Goal: Task Accomplishment & Management: Manage account settings

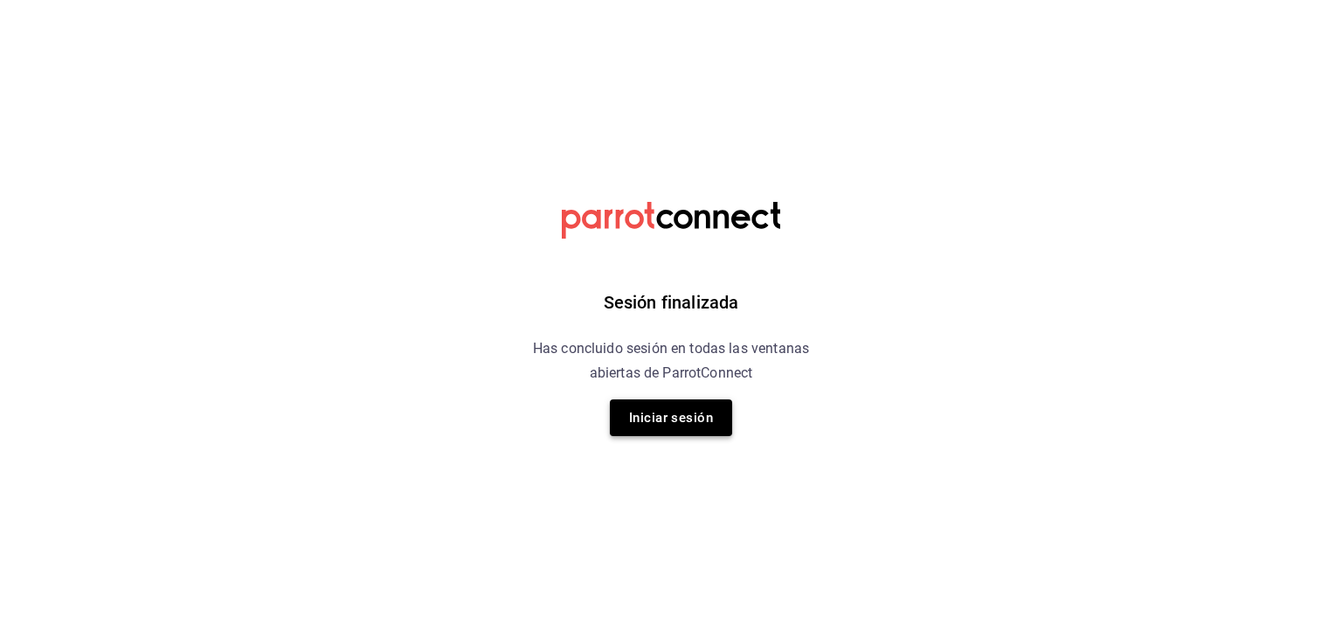
click at [676, 424] on button "Iniciar sesión" at bounding box center [671, 417] width 122 height 37
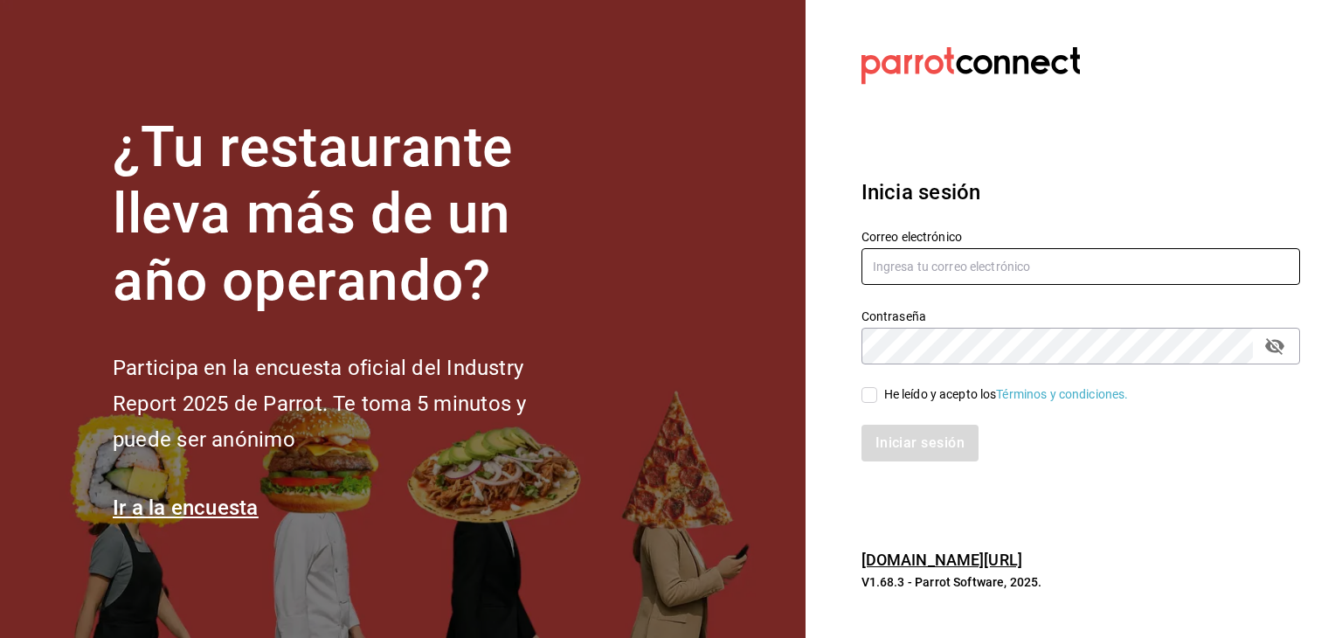
click at [899, 279] on input "text" at bounding box center [1080, 266] width 438 height 37
type input "cortesgrupotrueblack@gmail.com"
click at [1280, 356] on button "passwordField" at bounding box center [1274, 346] width 30 height 30
click at [1266, 342] on icon "passwordField" at bounding box center [1274, 345] width 21 height 21
click at [920, 386] on div "He leído y acepto los Términos y condiciones." at bounding box center [1006, 394] width 245 height 18
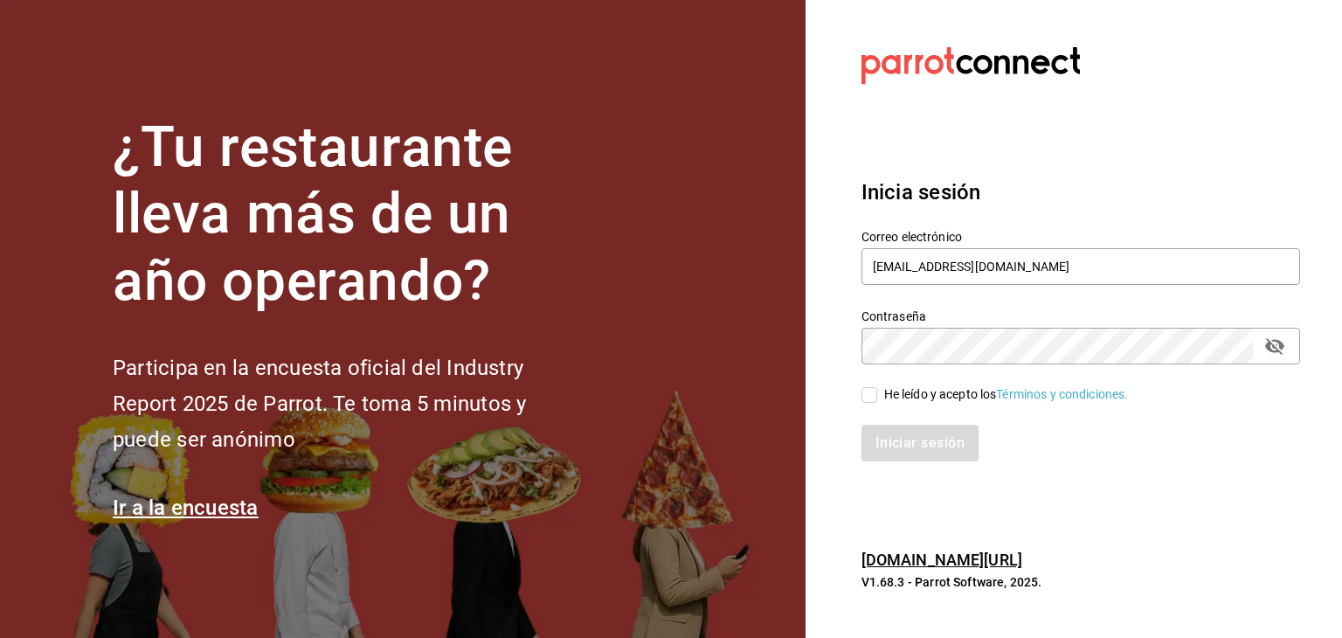
click at [877, 387] on input "He leído y acepto los Términos y condiciones." at bounding box center [869, 395] width 16 height 16
checkbox input "true"
click at [922, 444] on button "Iniciar sesión" at bounding box center [920, 442] width 119 height 37
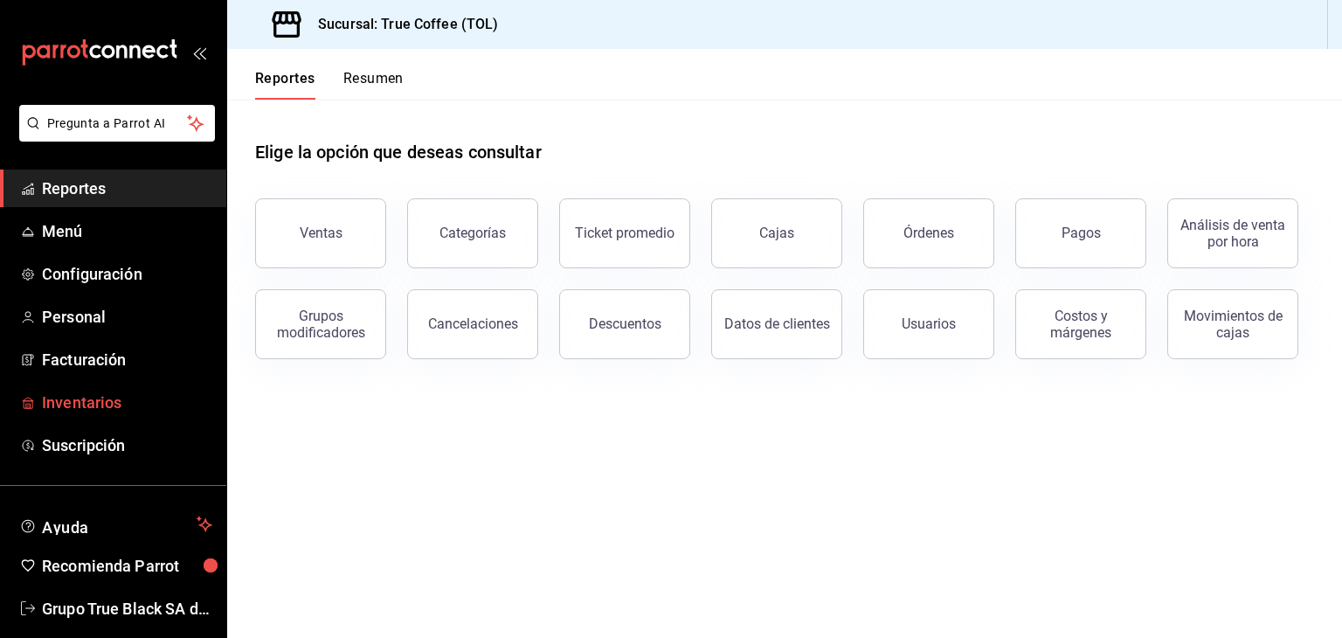
scroll to position [21, 0]
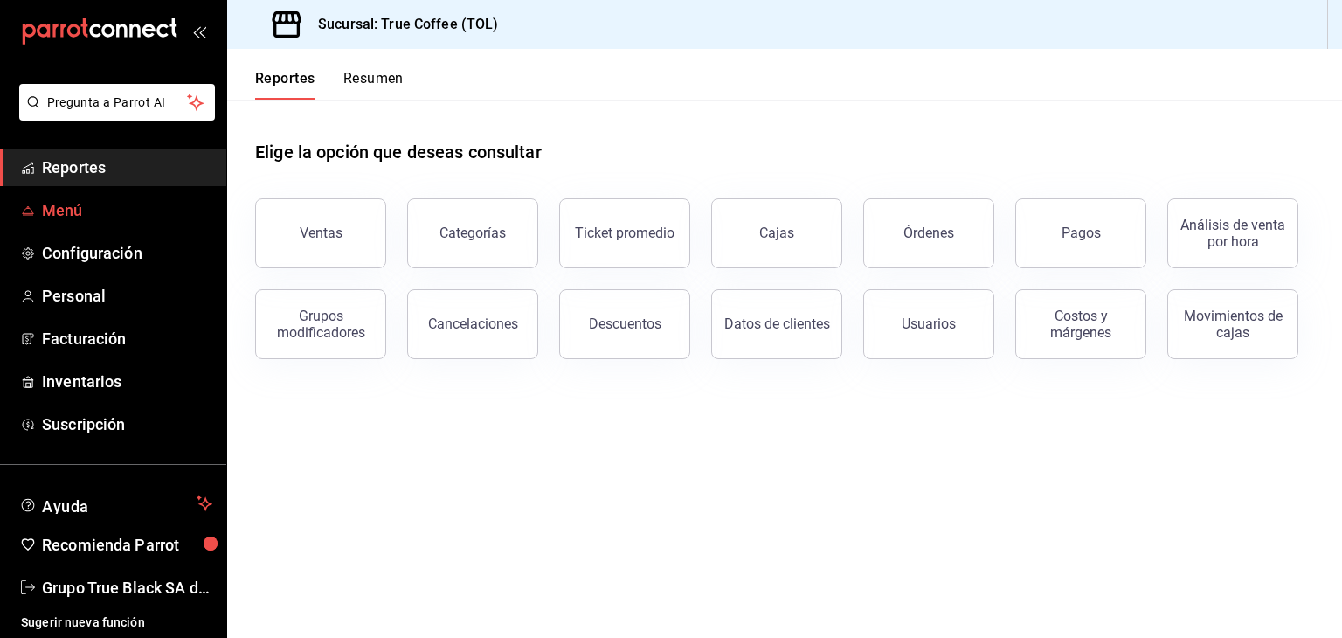
click at [76, 217] on span "Menú" at bounding box center [127, 210] width 170 height 24
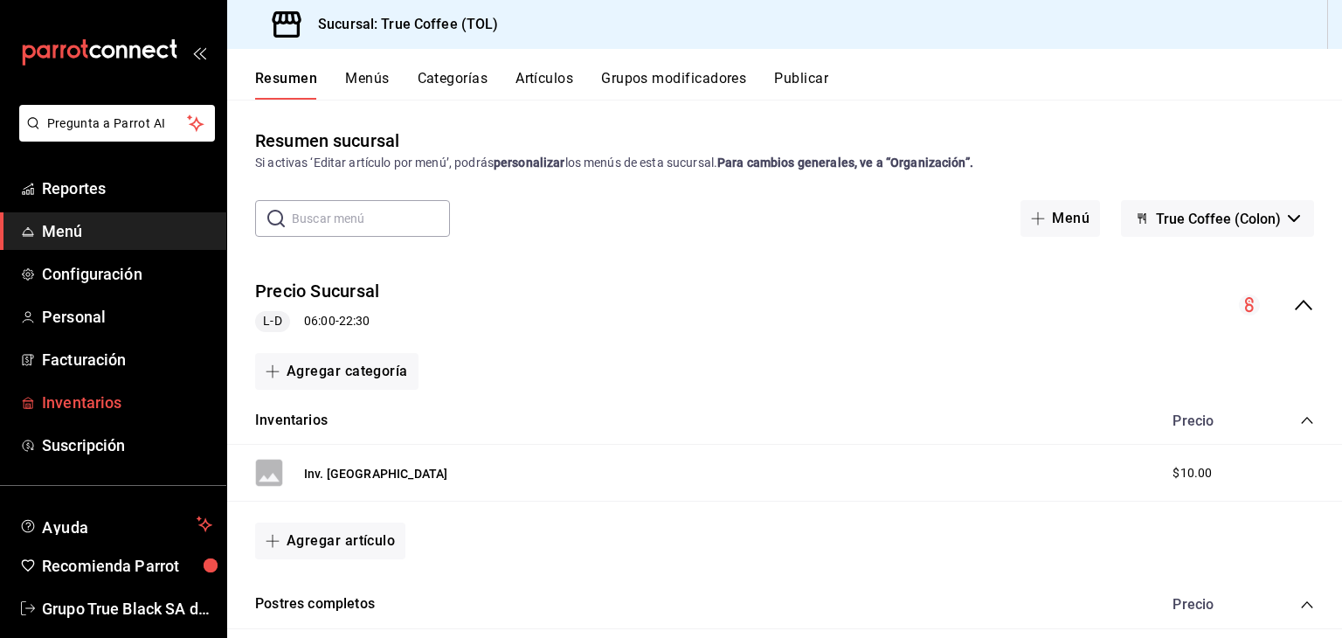
click at [123, 391] on span "Inventarios" at bounding box center [127, 402] width 170 height 24
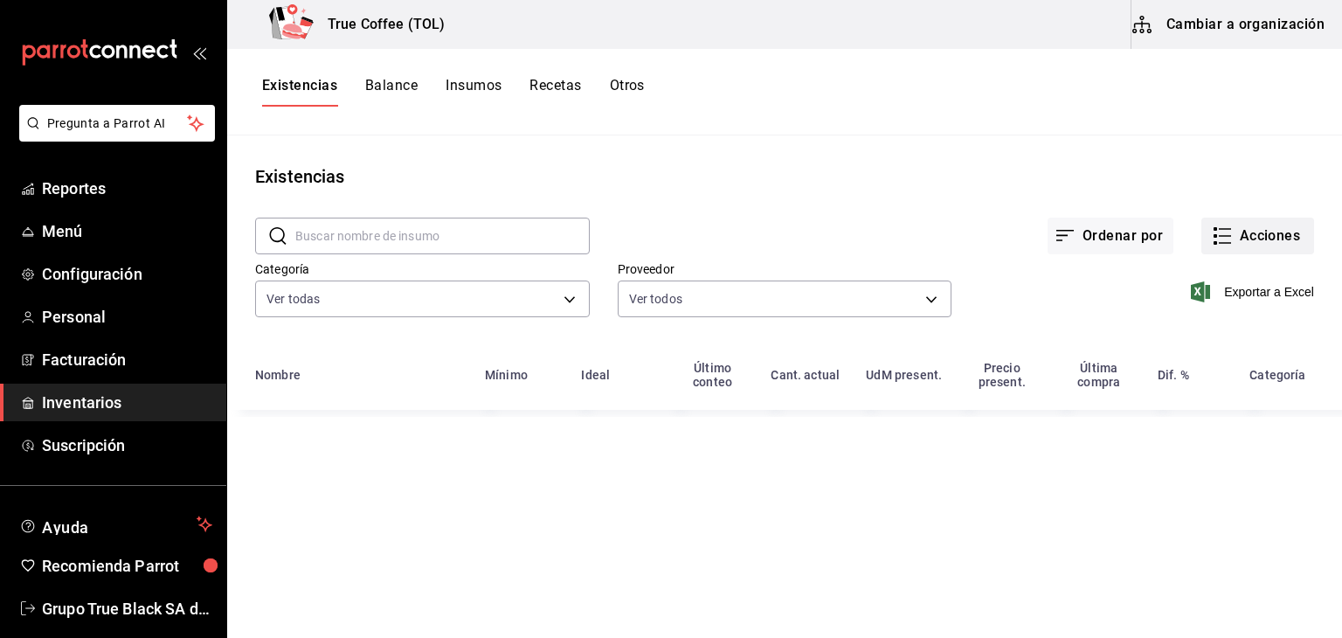
click at [1240, 242] on button "Acciones" at bounding box center [1257, 235] width 113 height 37
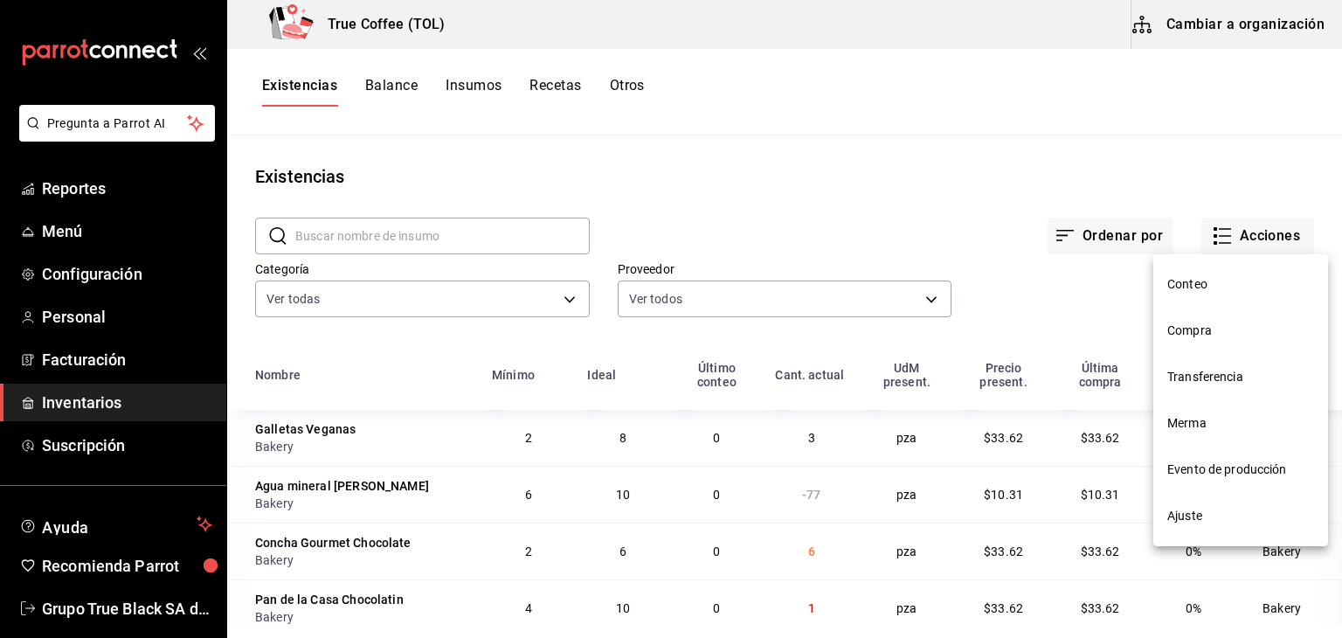
click at [1186, 331] on span "Compra" at bounding box center [1240, 330] width 147 height 18
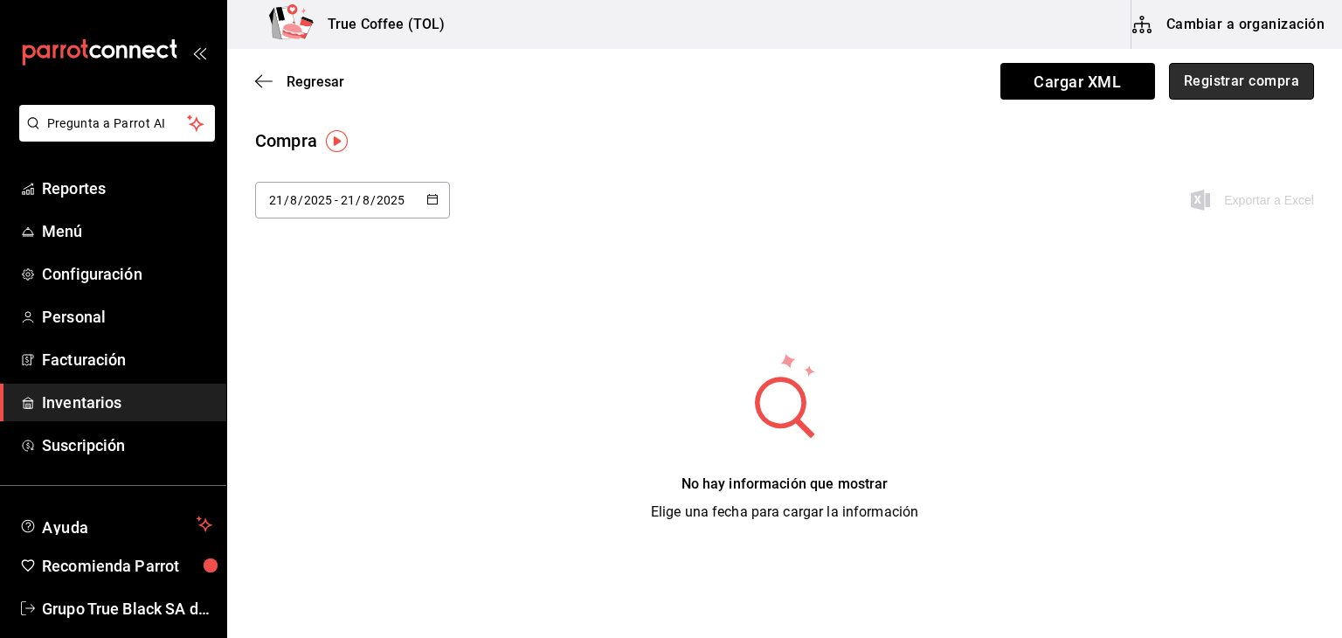
click at [1236, 79] on button "Registrar compra" at bounding box center [1241, 81] width 145 height 37
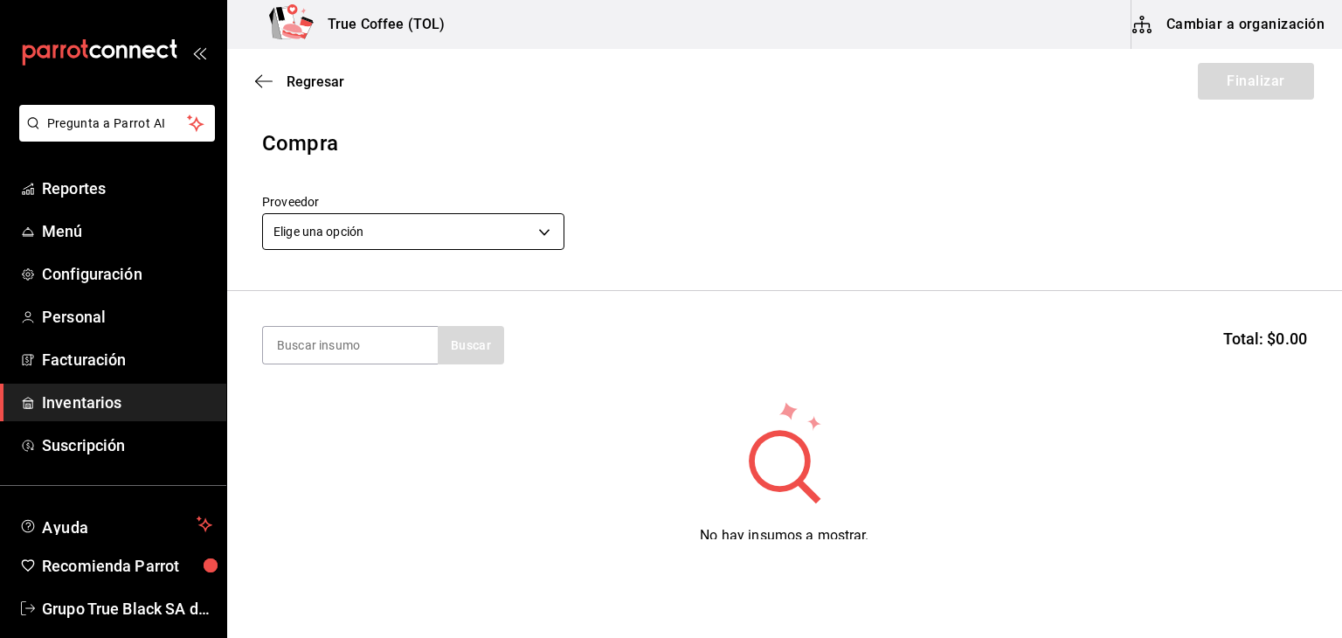
click at [414, 226] on body "Pregunta a Parrot AI Reportes Menú Configuración Personal Facturación Inventari…" at bounding box center [671, 269] width 1342 height 539
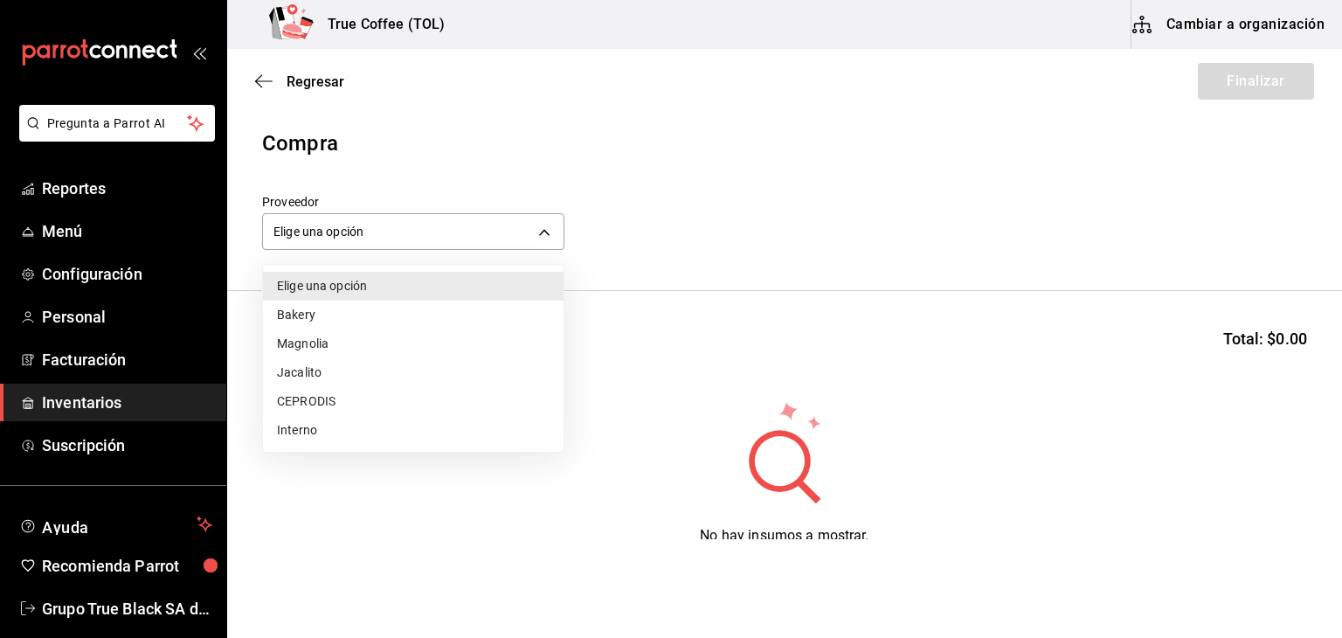
click at [360, 321] on li "Bakery" at bounding box center [413, 314] width 300 height 29
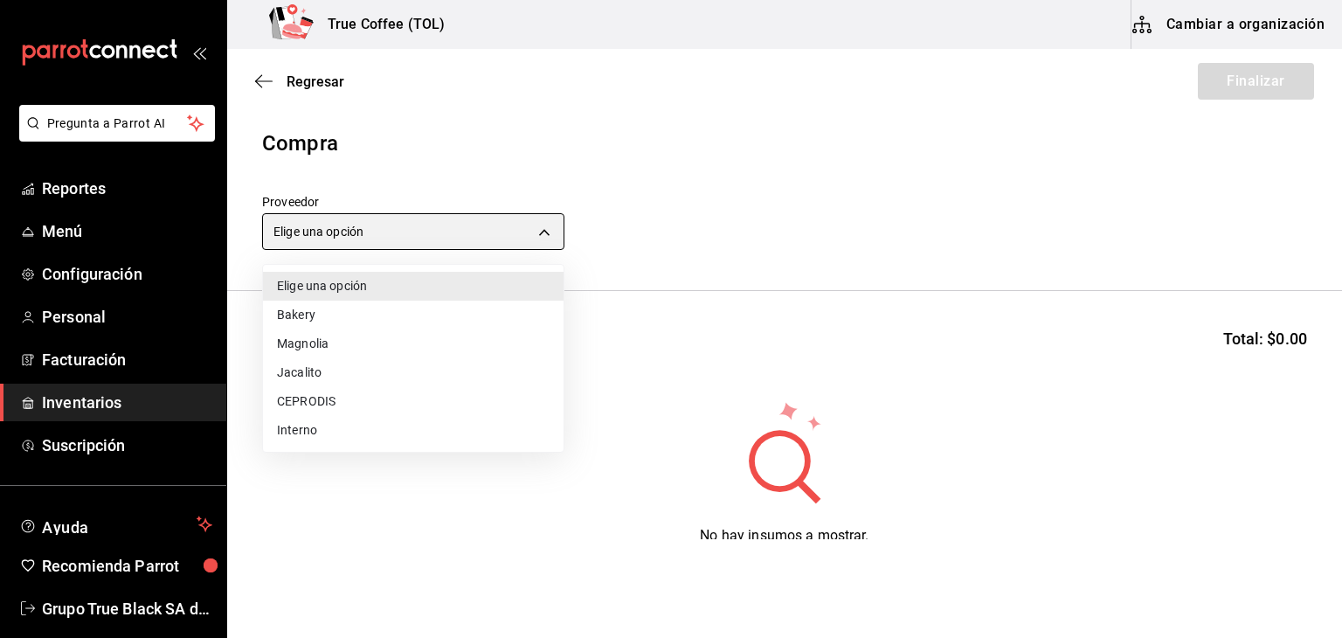
type input "e04ef907-a528-4bed-b84b-3795ef7164b4"
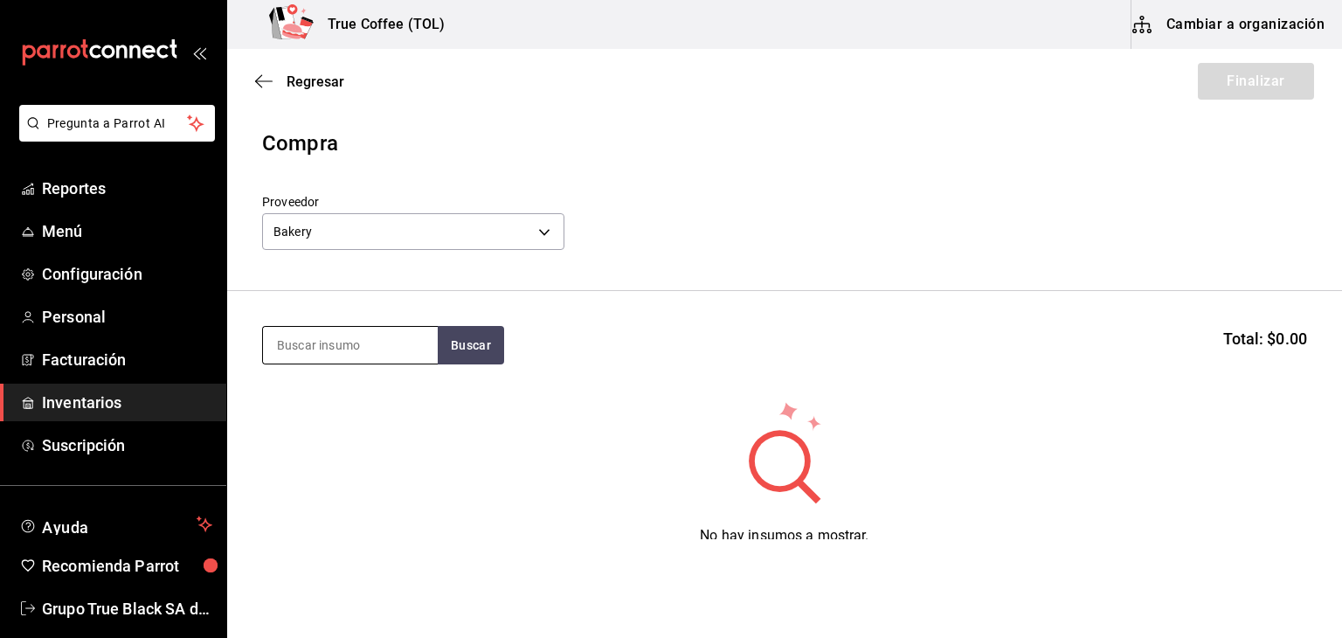
click at [344, 335] on input at bounding box center [350, 345] width 175 height 37
type input "gall"
click at [314, 81] on span "Regresar" at bounding box center [315, 81] width 58 height 17
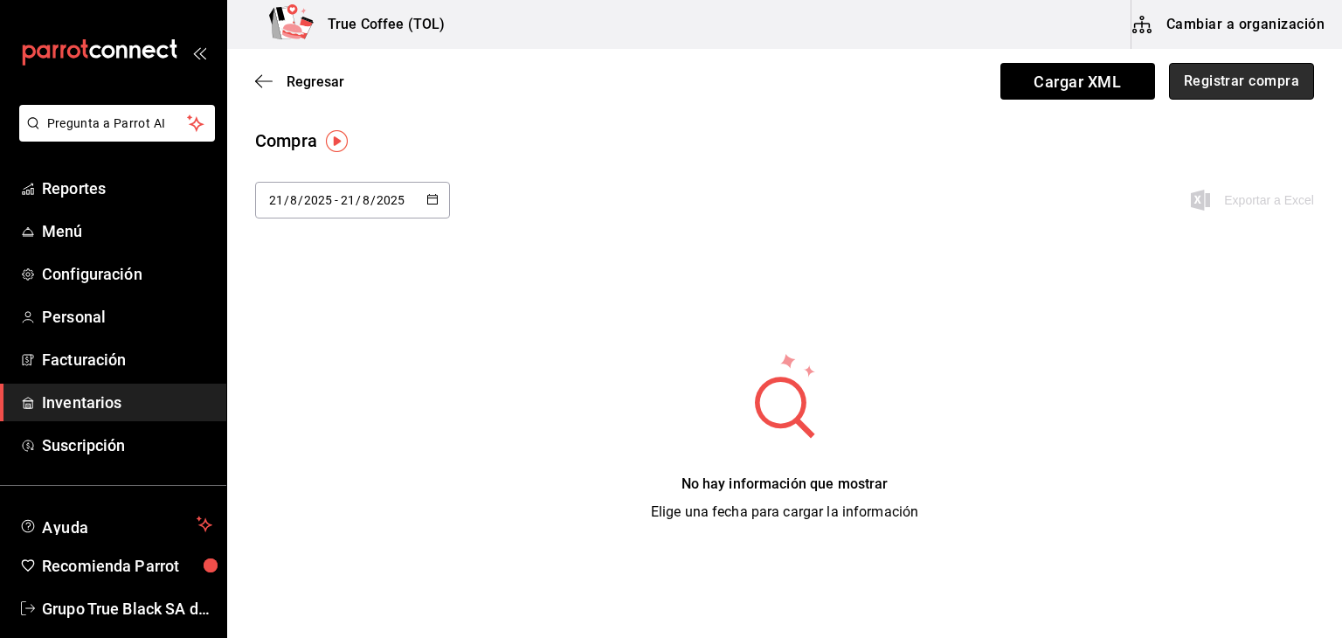
click at [1191, 92] on button "Registrar compra" at bounding box center [1241, 81] width 145 height 37
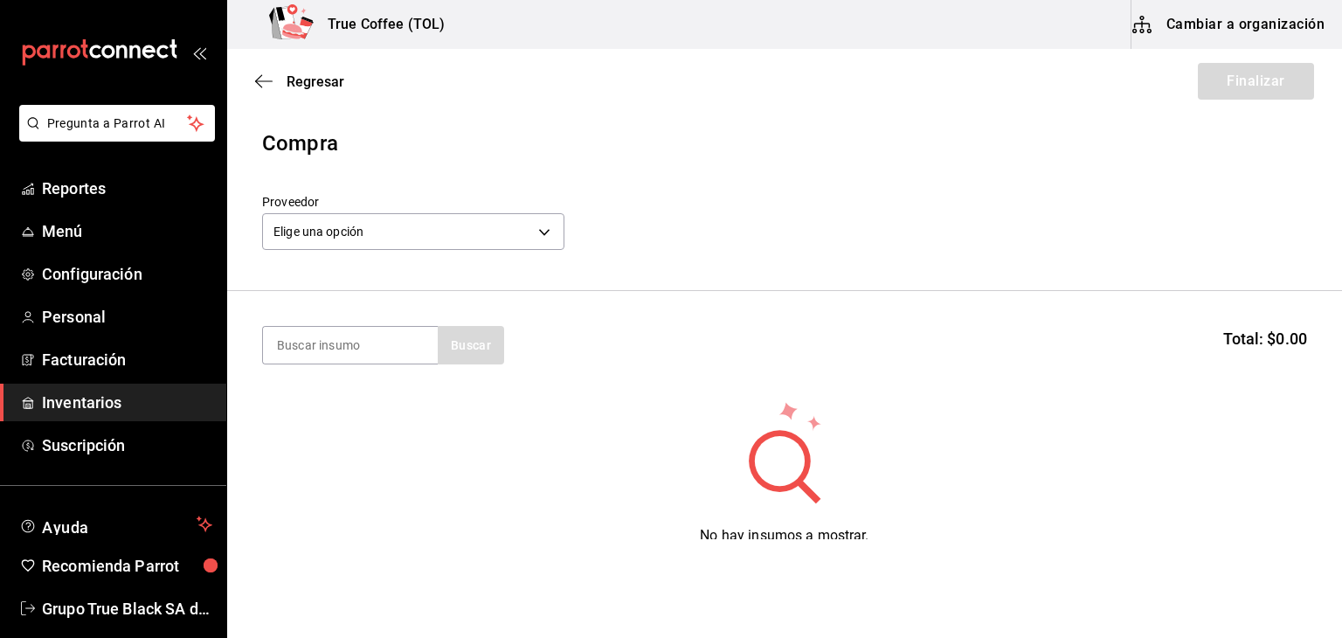
click at [254, 79] on div "Regresar Finalizar" at bounding box center [784, 81] width 1114 height 65
click at [257, 81] on icon "button" at bounding box center [263, 81] width 17 height 16
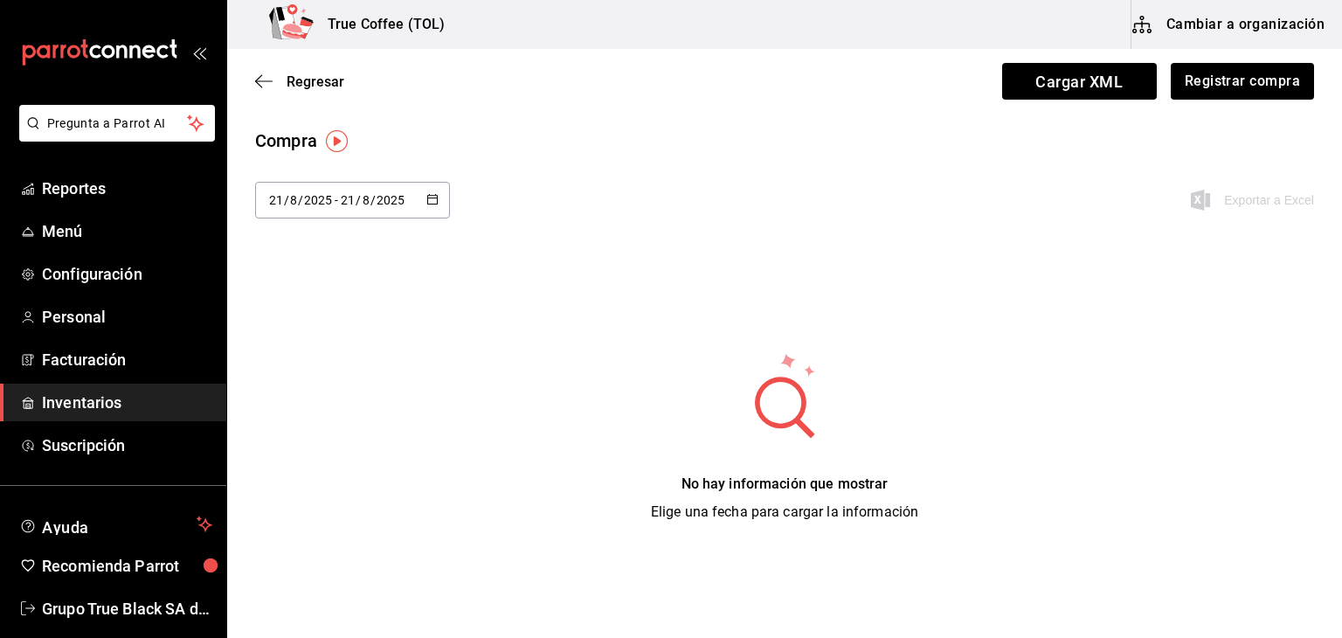
click at [433, 195] on icon "button" at bounding box center [432, 199] width 12 height 12
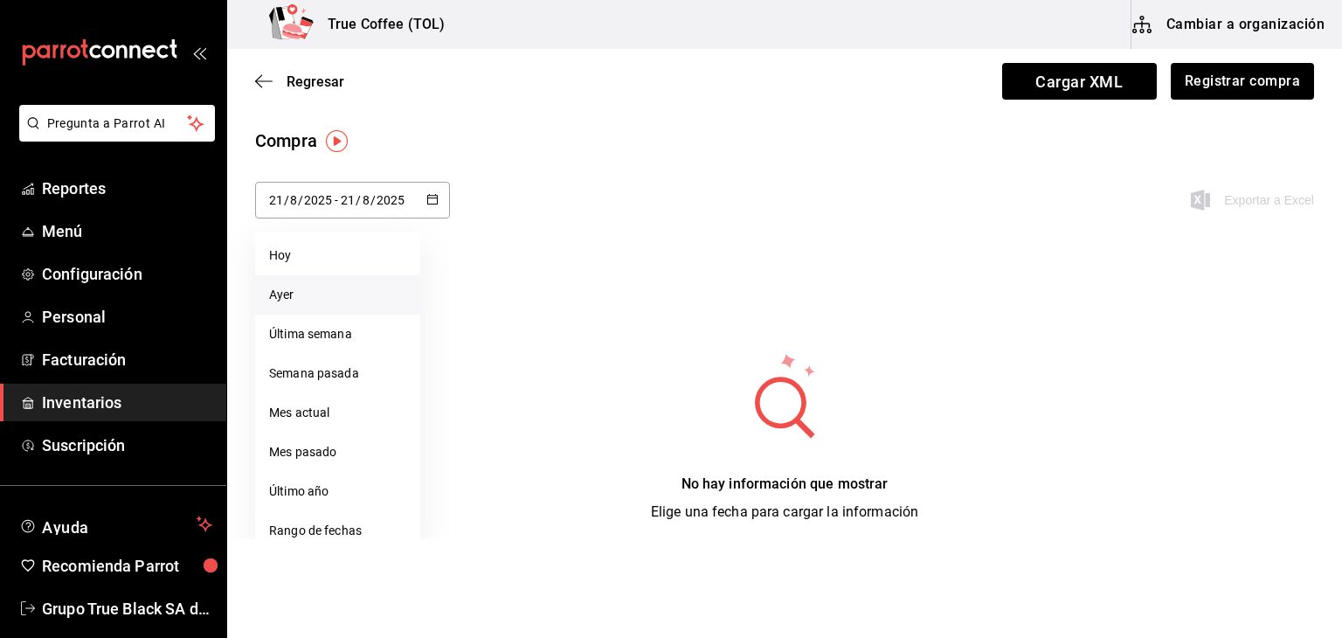
click at [314, 295] on li "Ayer" at bounding box center [337, 294] width 165 height 39
type input "[DATE]"
type input "20"
type input "[DATE]"
type input "20"
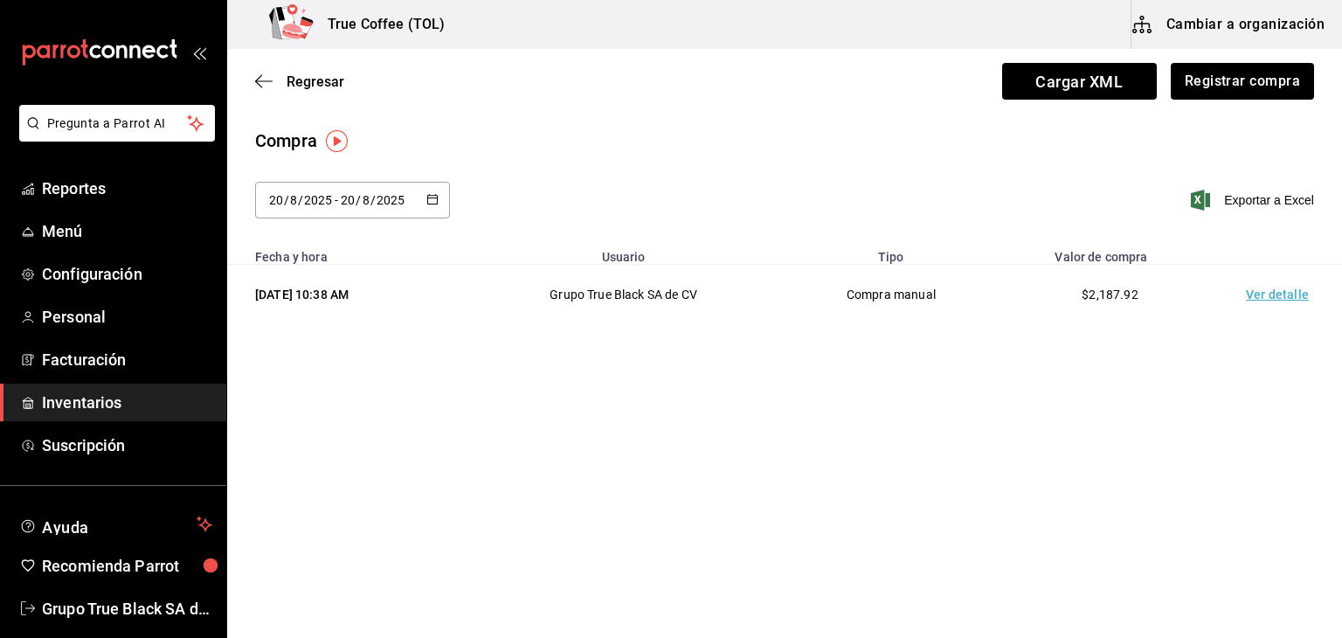
click at [1261, 298] on td "Ver detalle" at bounding box center [1280, 295] width 122 height 60
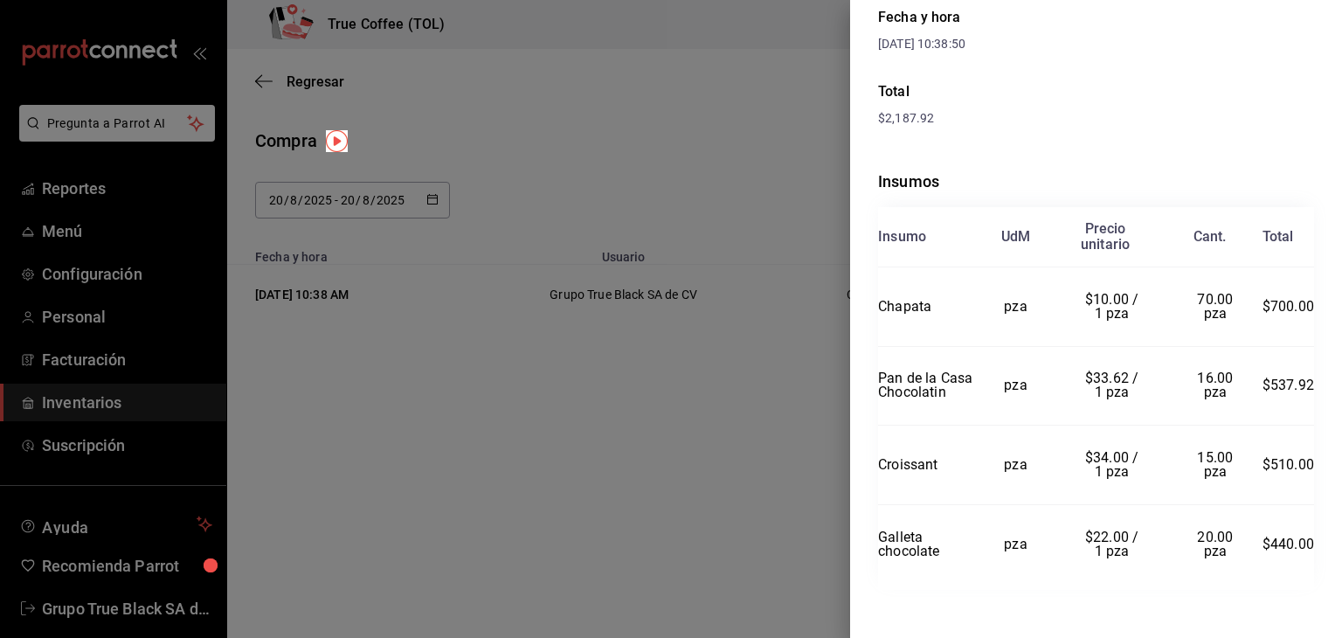
scroll to position [265, 0]
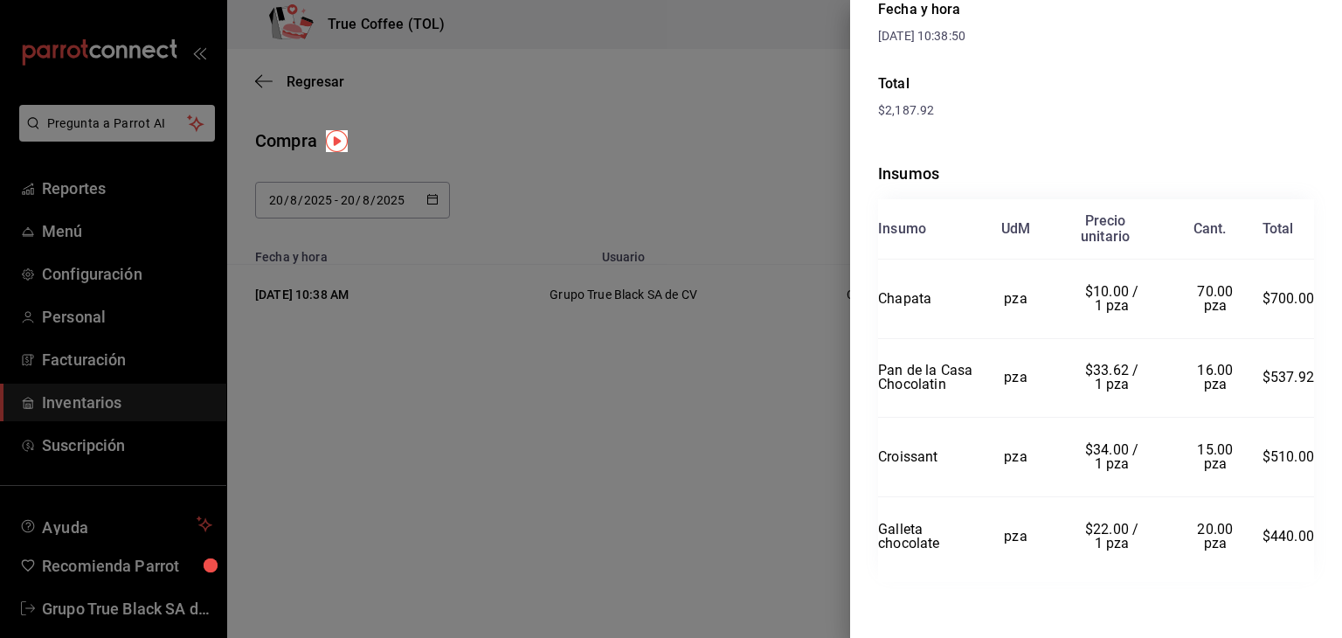
click at [727, 460] on div at bounding box center [671, 319] width 1342 height 638
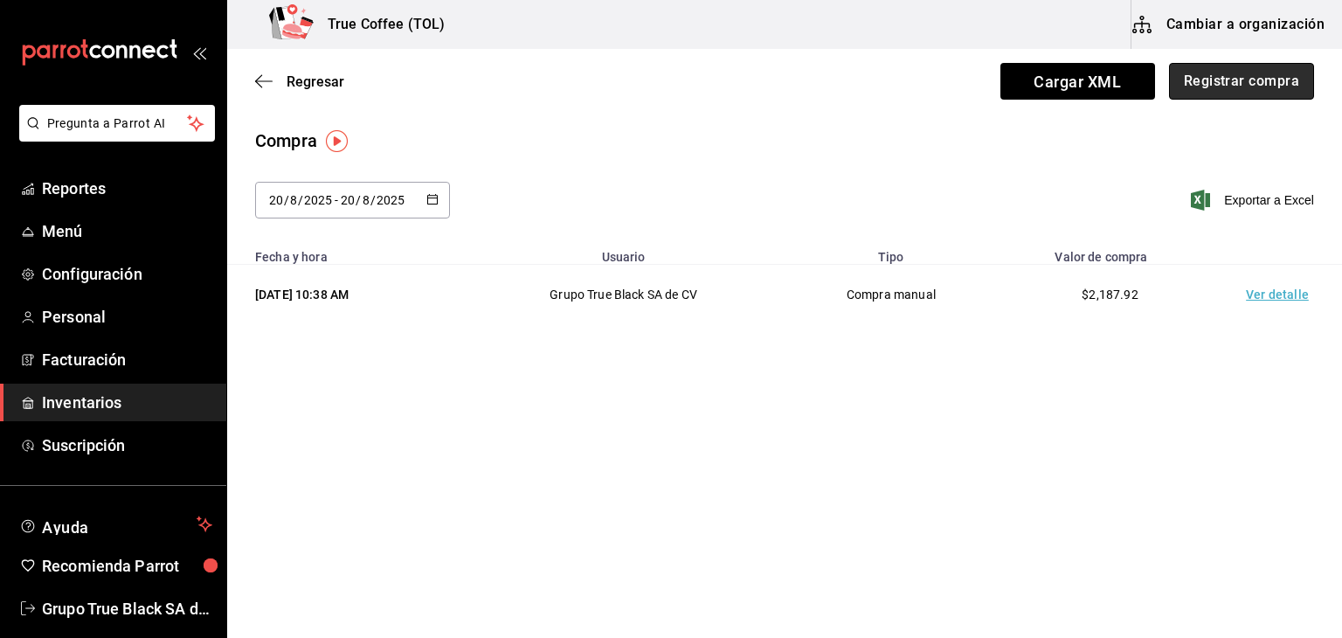
click at [1230, 72] on button "Registrar compra" at bounding box center [1241, 81] width 145 height 37
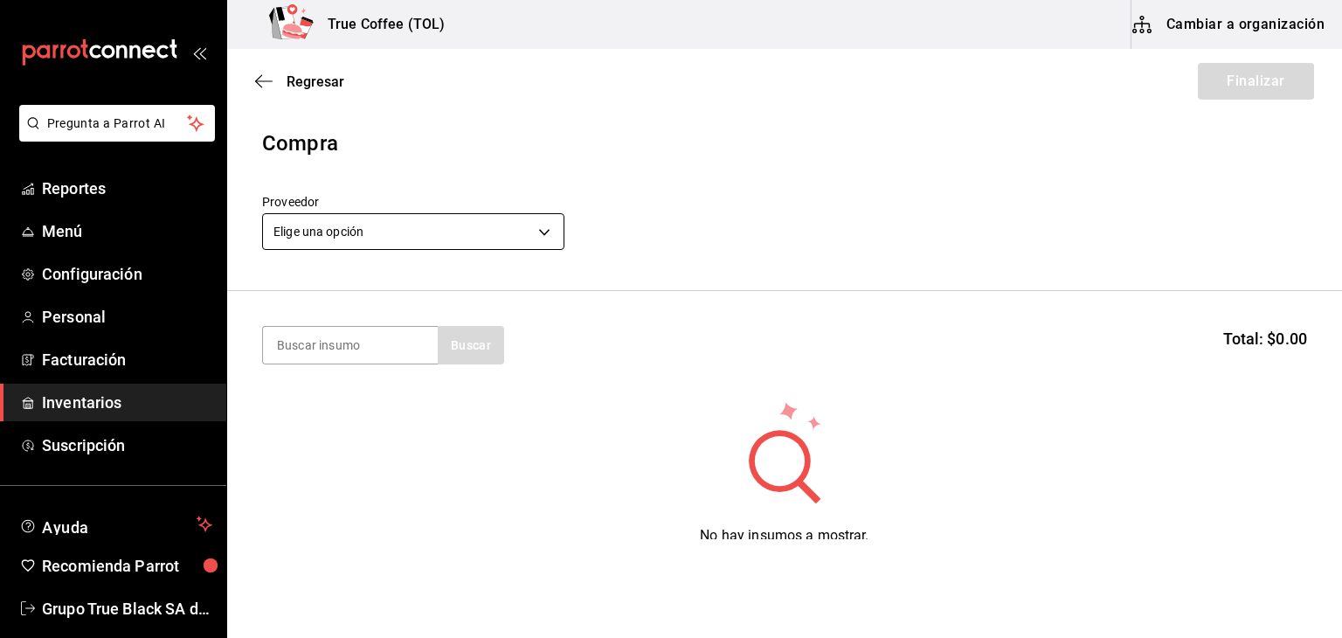
click at [400, 240] on body "Pregunta a Parrot AI Reportes Menú Configuración Personal Facturación Inventari…" at bounding box center [671, 269] width 1342 height 539
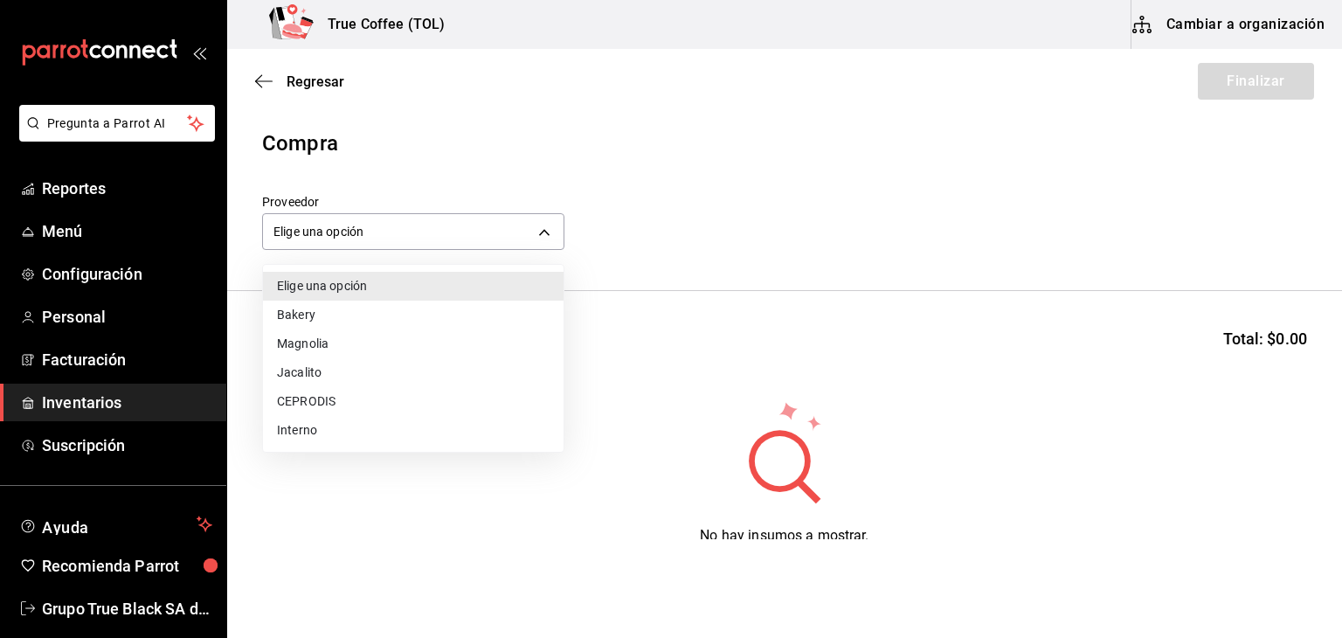
click at [362, 308] on li "Bakery" at bounding box center [413, 314] width 300 height 29
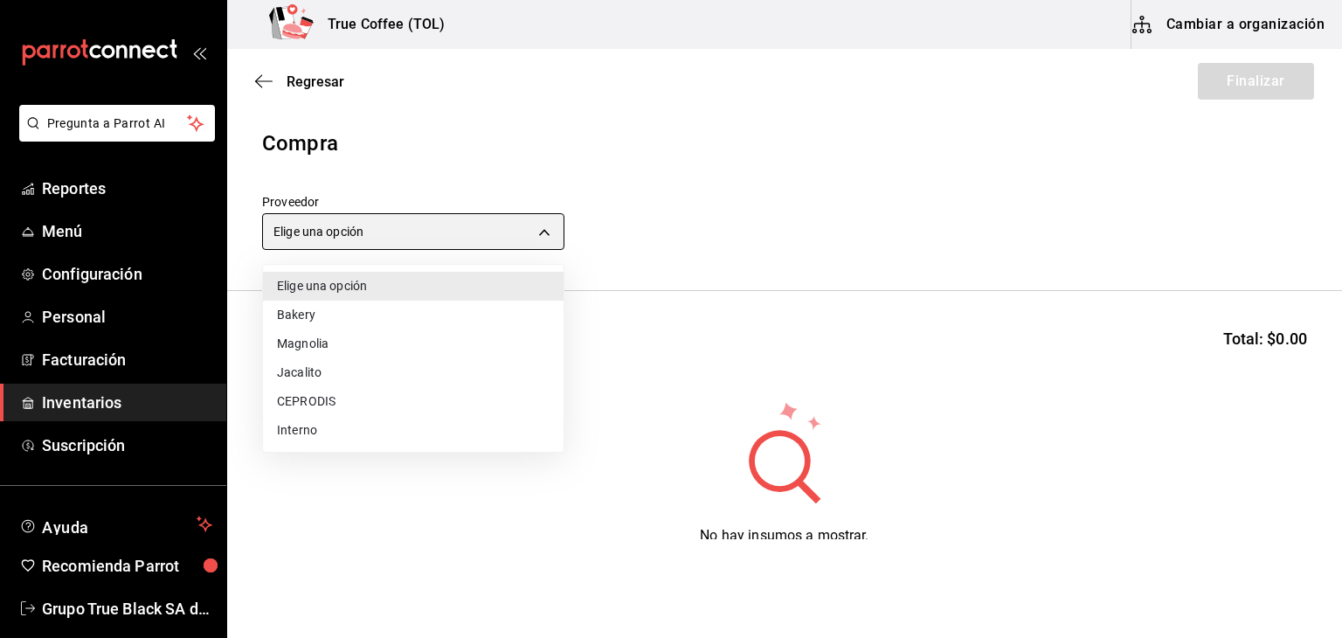
type input "e04ef907-a528-4bed-b84b-3795ef7164b4"
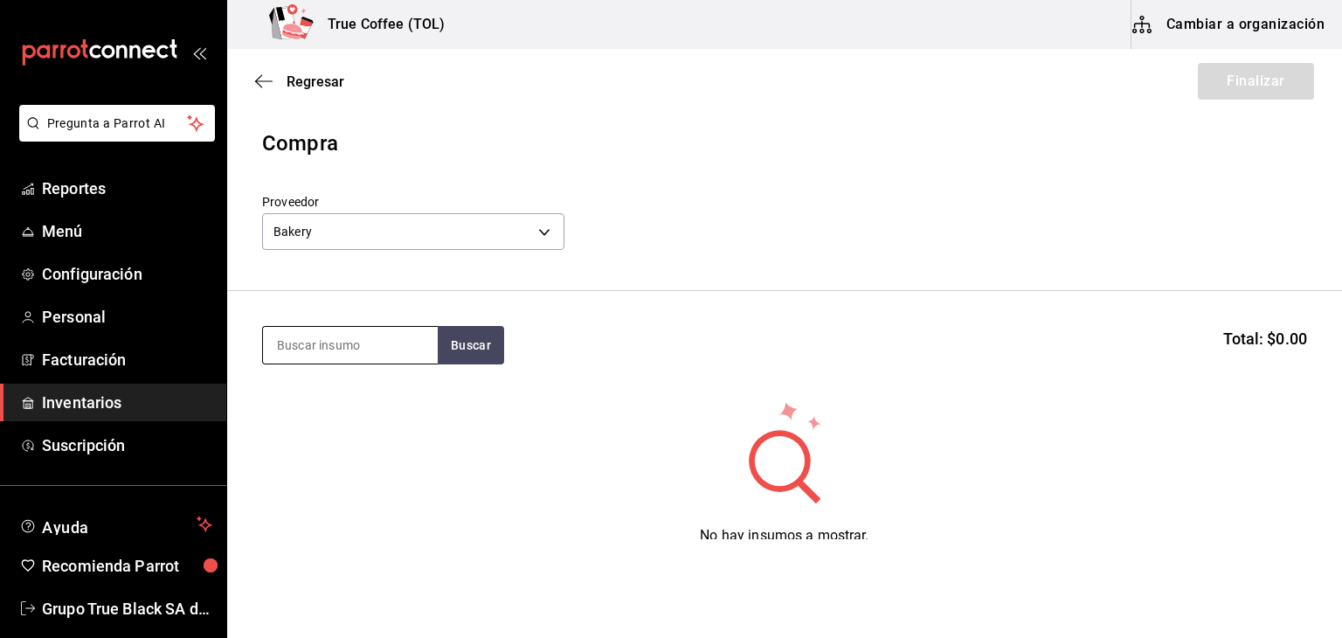
click at [365, 351] on input at bounding box center [350, 345] width 175 height 37
type input "gall"
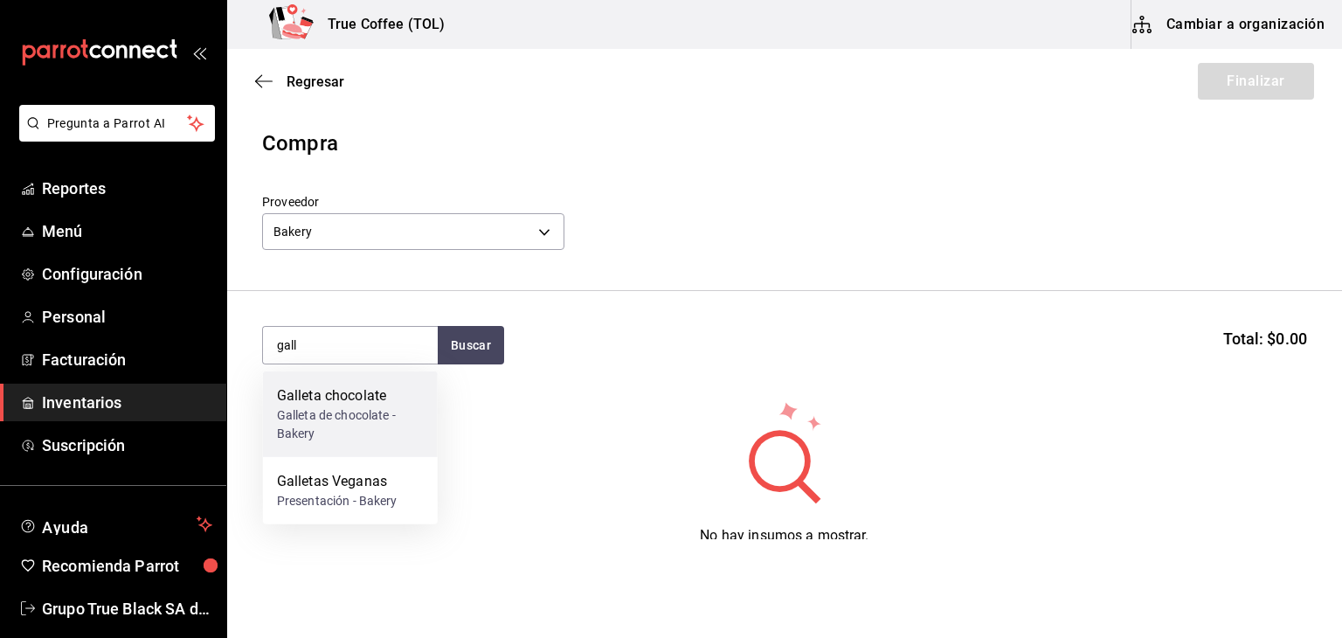
click at [359, 413] on div "Galleta de chocolate - Bakery" at bounding box center [350, 424] width 147 height 37
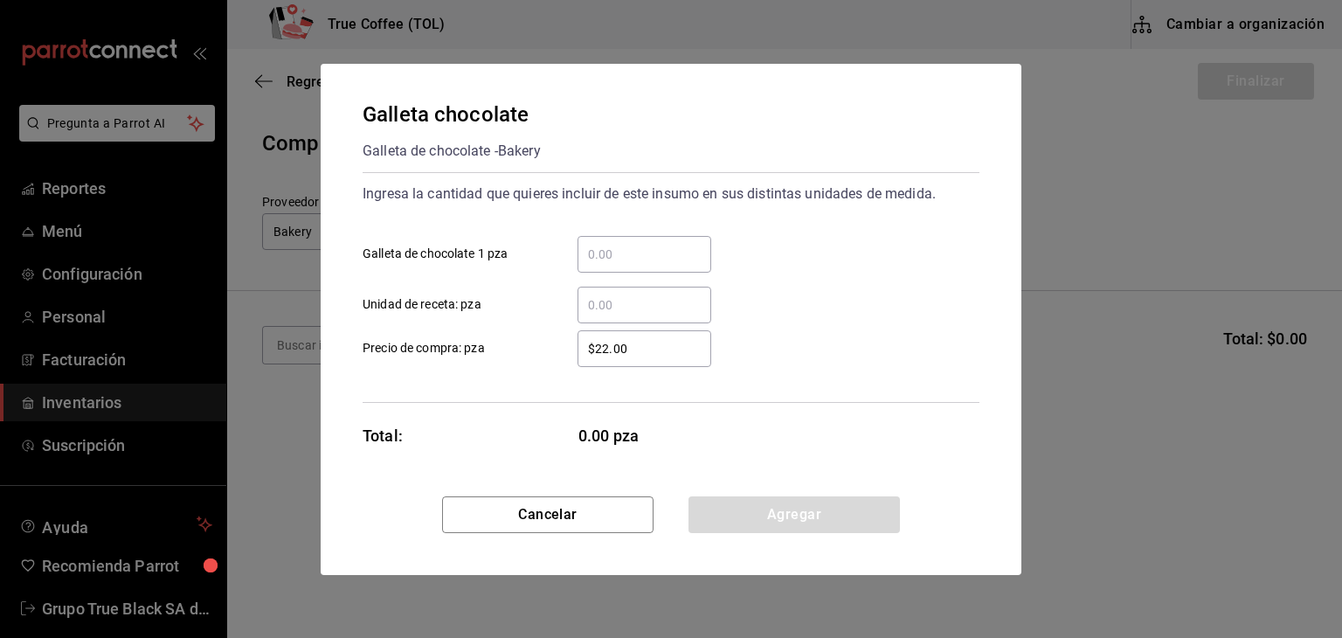
click at [598, 252] on input "​ Galleta de chocolate 1 pza" at bounding box center [644, 254] width 134 height 21
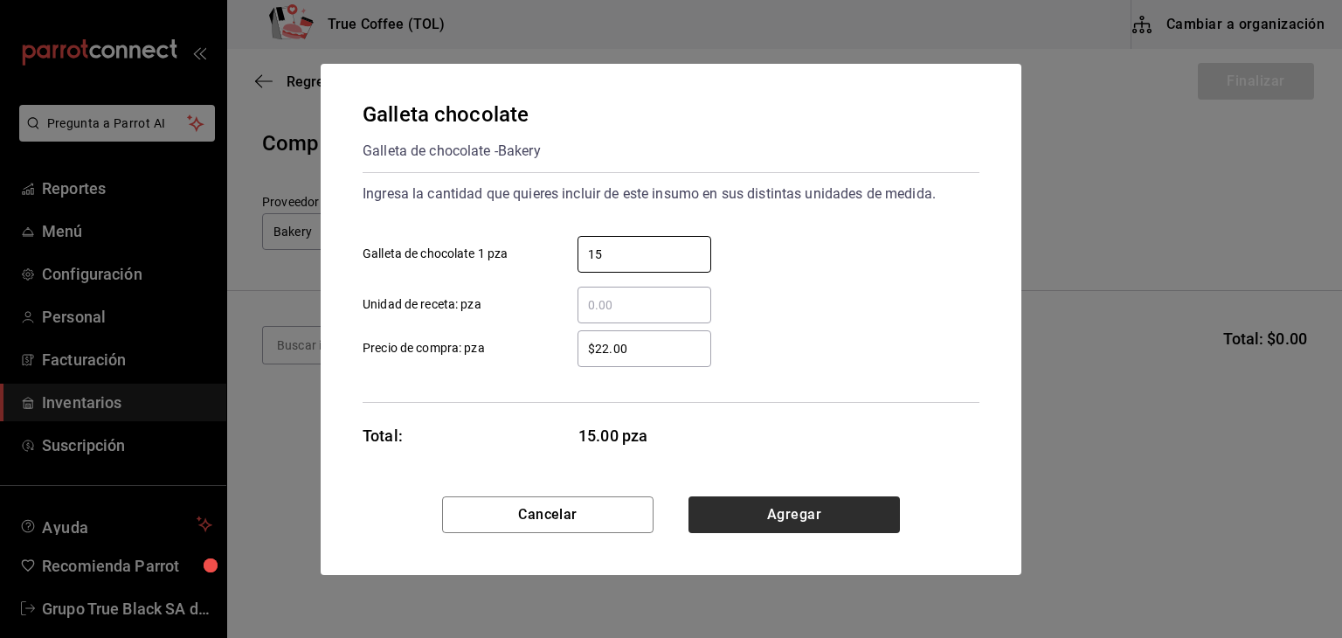
type input "15"
click at [747, 516] on button "Agregar" at bounding box center [793, 514] width 211 height 37
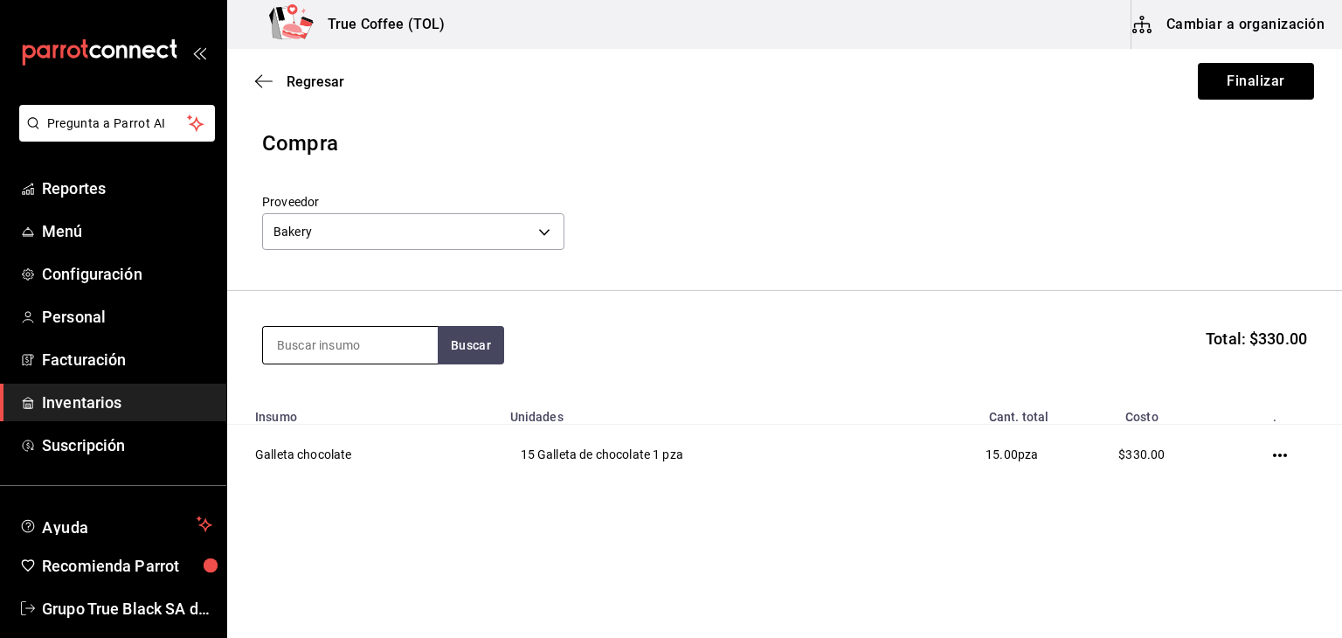
click at [372, 342] on input at bounding box center [350, 345] width 175 height 37
type input "chocol"
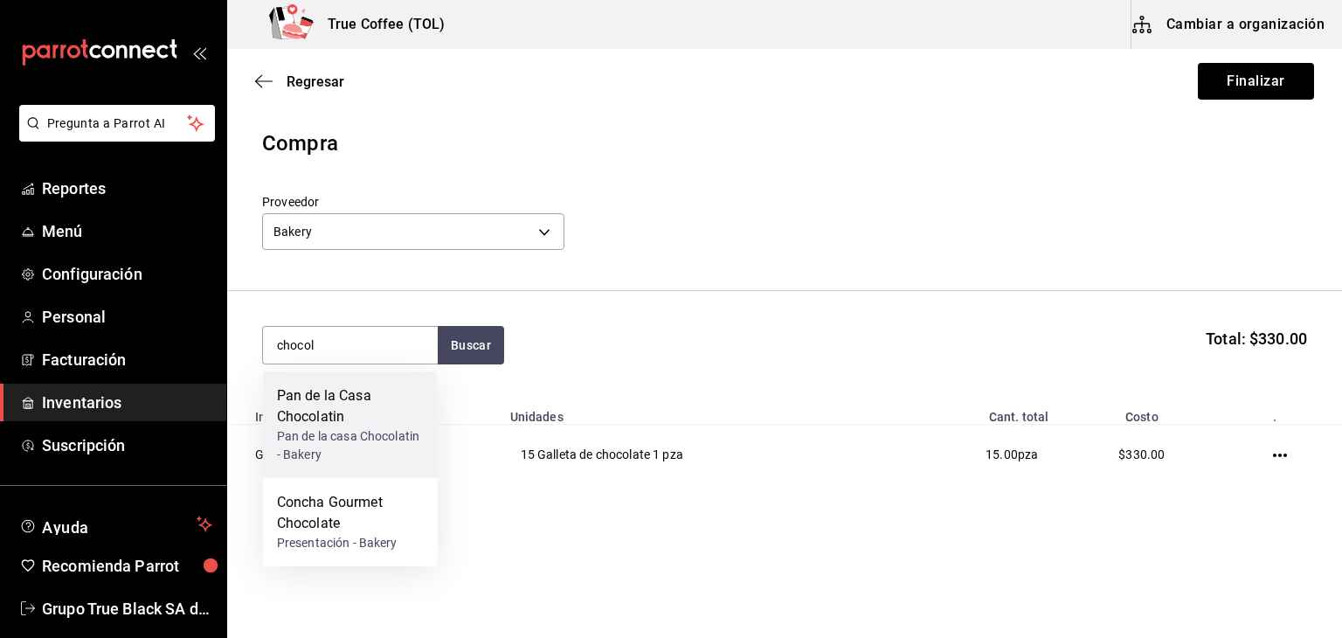
click at [387, 422] on div "Pan de la Casa Chocolatin" at bounding box center [350, 406] width 147 height 42
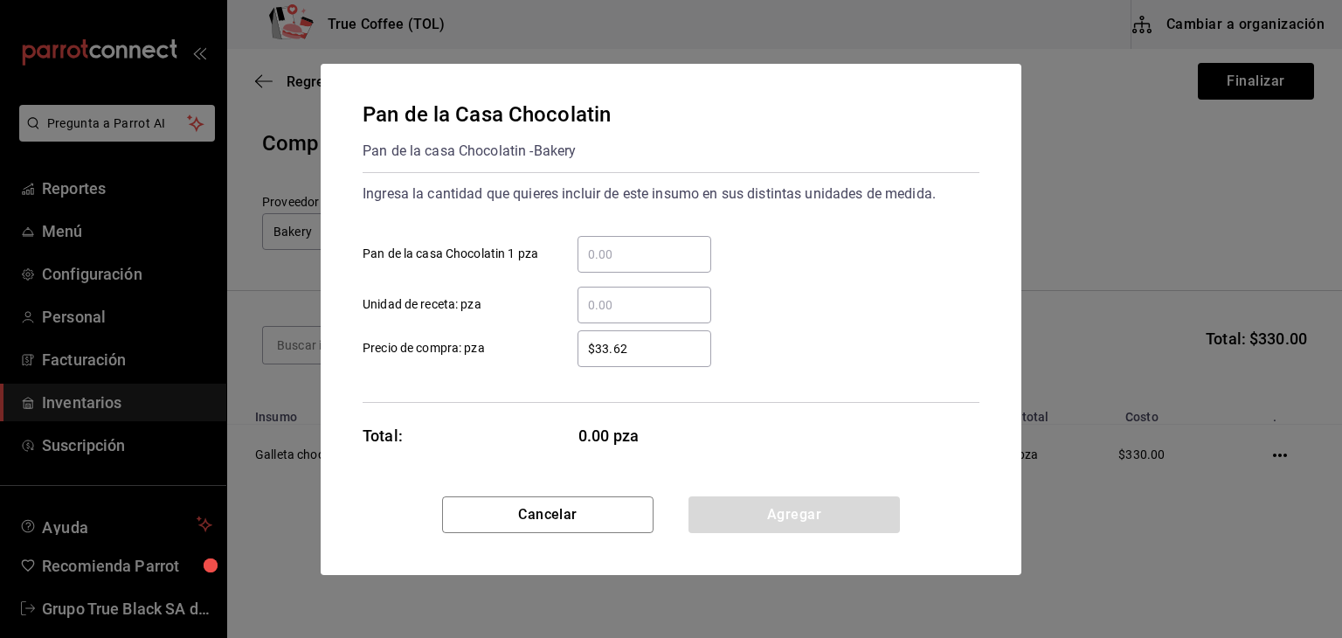
click at [617, 259] on input "​ Pan de la casa Chocolatin 1 pza" at bounding box center [644, 254] width 134 height 21
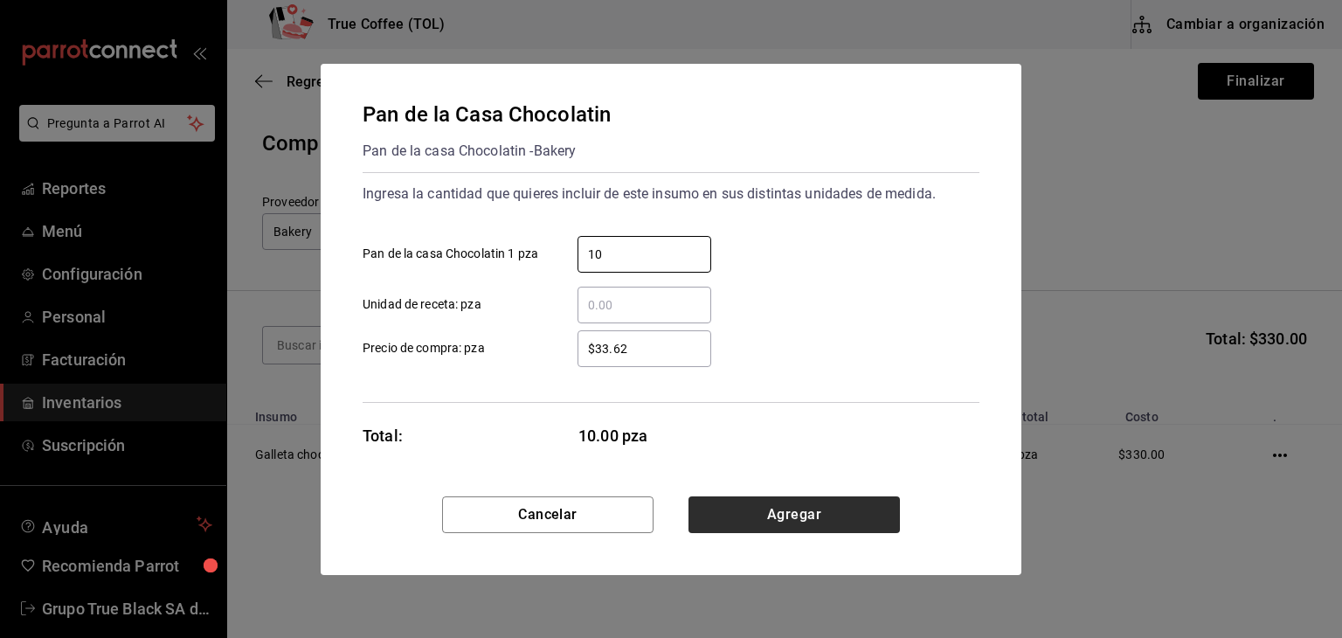
type input "10"
click at [747, 522] on button "Agregar" at bounding box center [793, 514] width 211 height 37
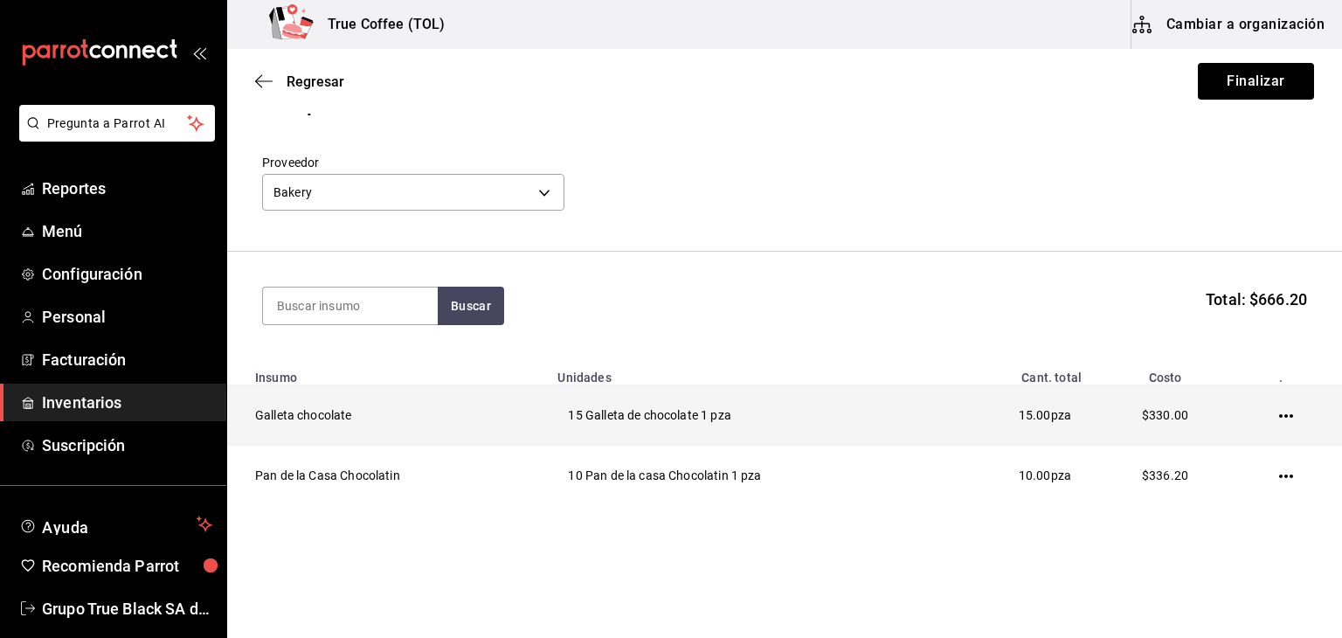
scroll to position [61, 0]
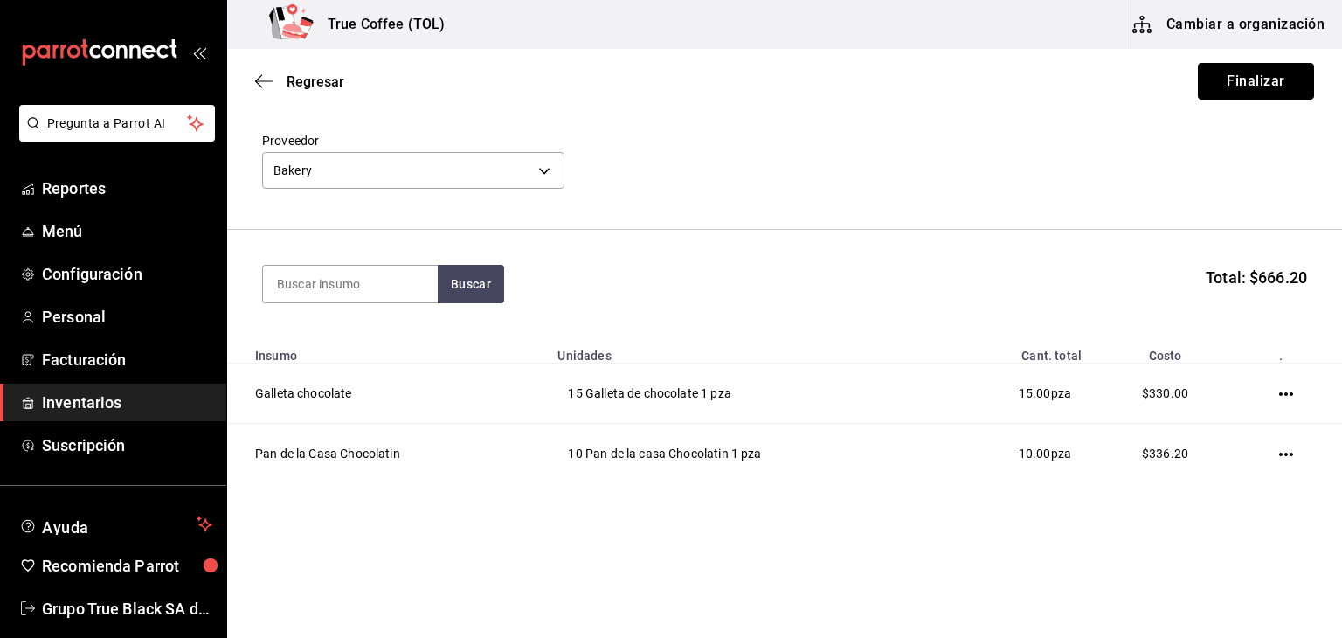
click at [1212, 65] on button "Finalizar" at bounding box center [1255, 81] width 116 height 37
